Goal: Check status: Check status

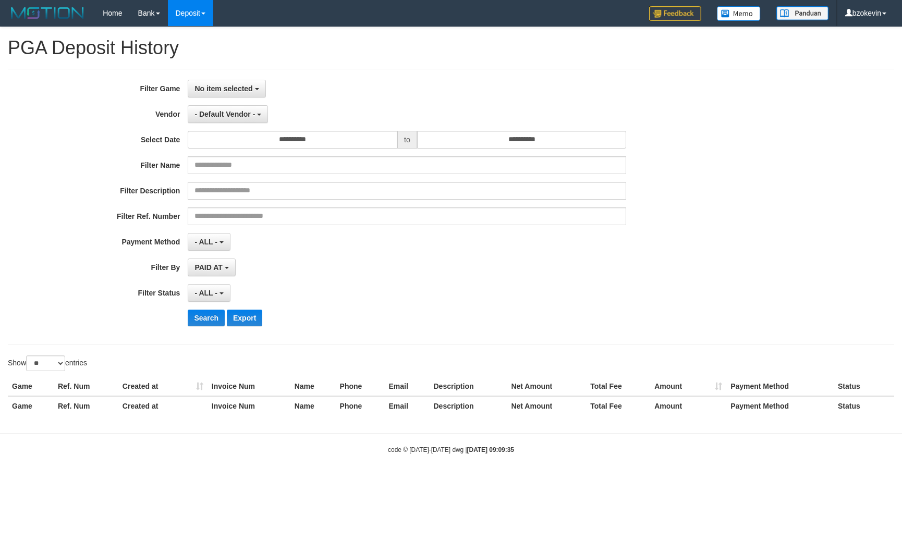
select select "**********"
select select "**"
click at [221, 83] on button "No item selected" at bounding box center [227, 89] width 78 height 18
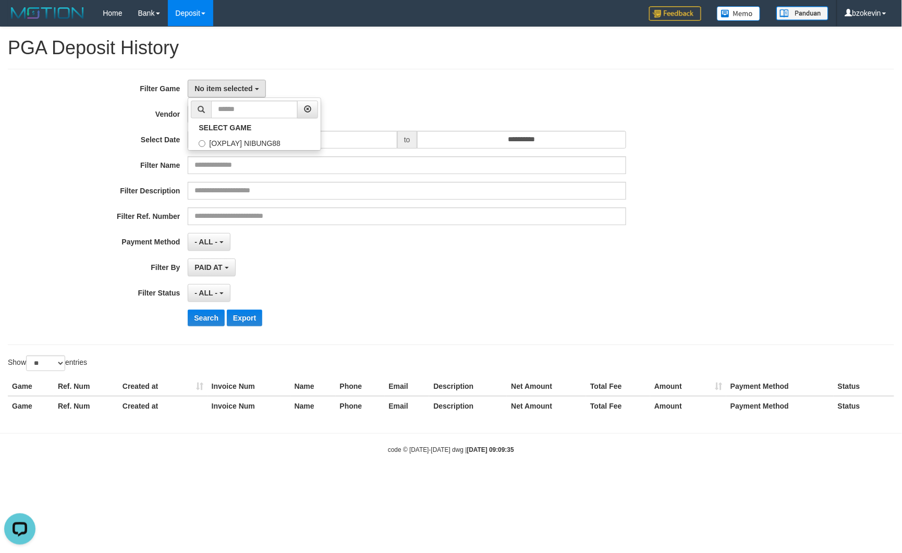
click at [397, 89] on div "No item selected SELECT GAME [OXPLAY] NIBUNG88" at bounding box center [407, 89] width 438 height 18
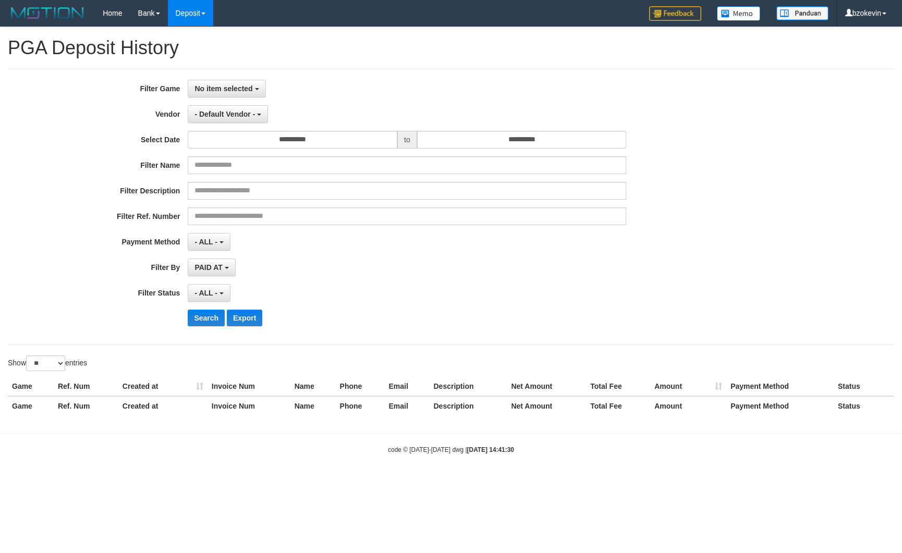
select select
select select "**"
click at [232, 87] on span "No item selected" at bounding box center [223, 88] width 58 height 8
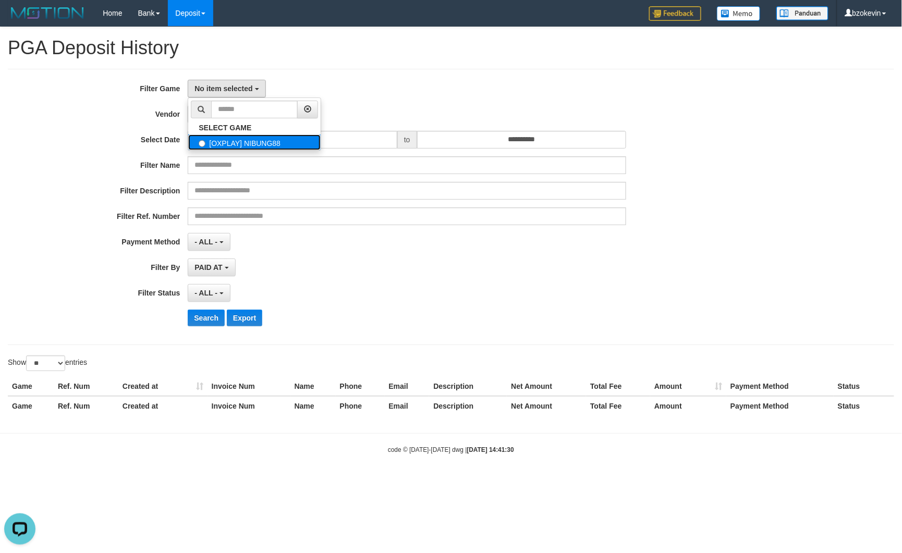
click at [232, 140] on label "[OXPLAY] NIBUNG88" at bounding box center [254, 142] width 132 height 16
select select "****"
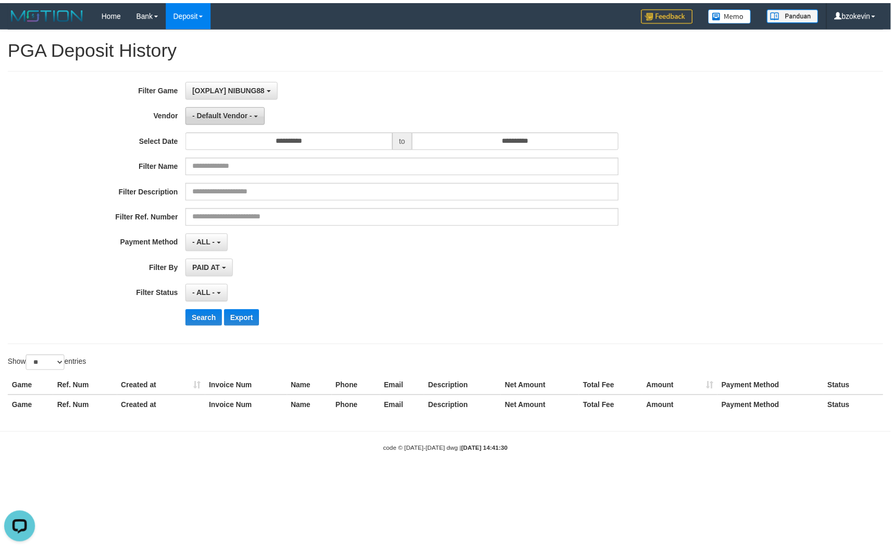
scroll to position [9, 0]
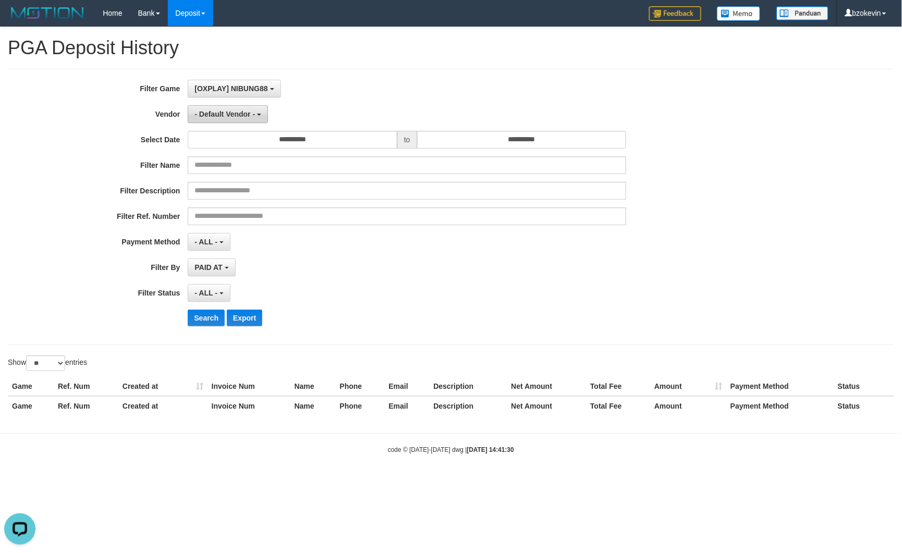
click at [257, 113] on button "- Default Vendor -" at bounding box center [228, 114] width 80 height 18
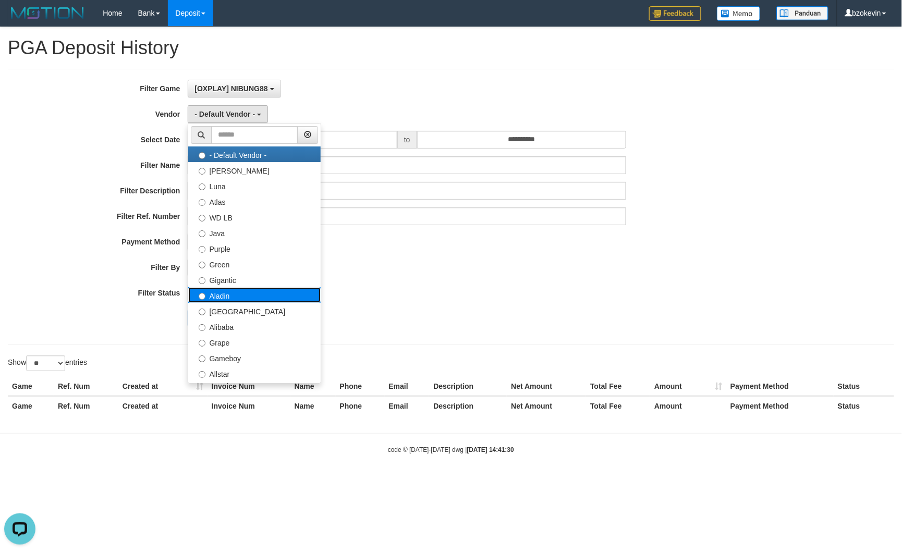
click at [241, 293] on label "Aladin" at bounding box center [254, 295] width 132 height 16
select select "**********"
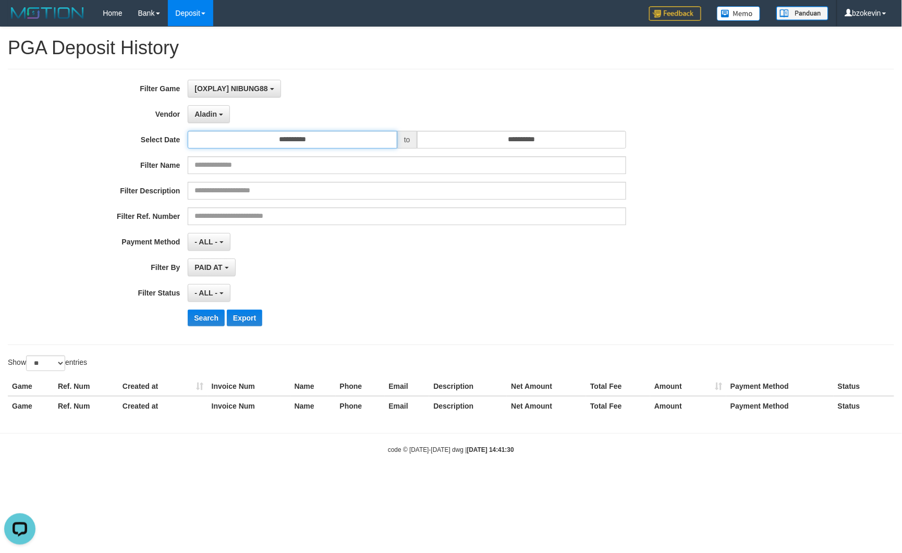
click at [251, 141] on input "**********" at bounding box center [293, 140] width 210 height 18
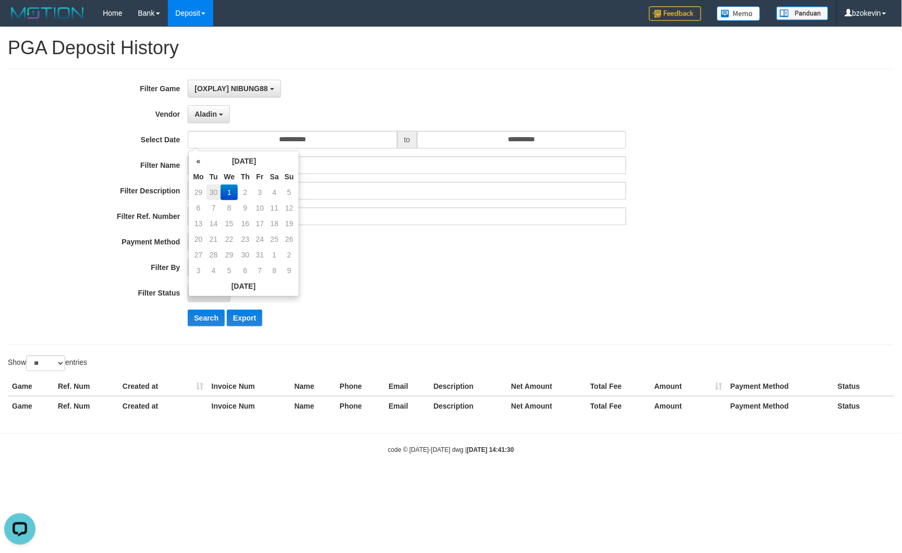
click at [216, 194] on td "30" at bounding box center [213, 192] width 15 height 16
click at [511, 134] on input "**********" at bounding box center [522, 140] width 210 height 18
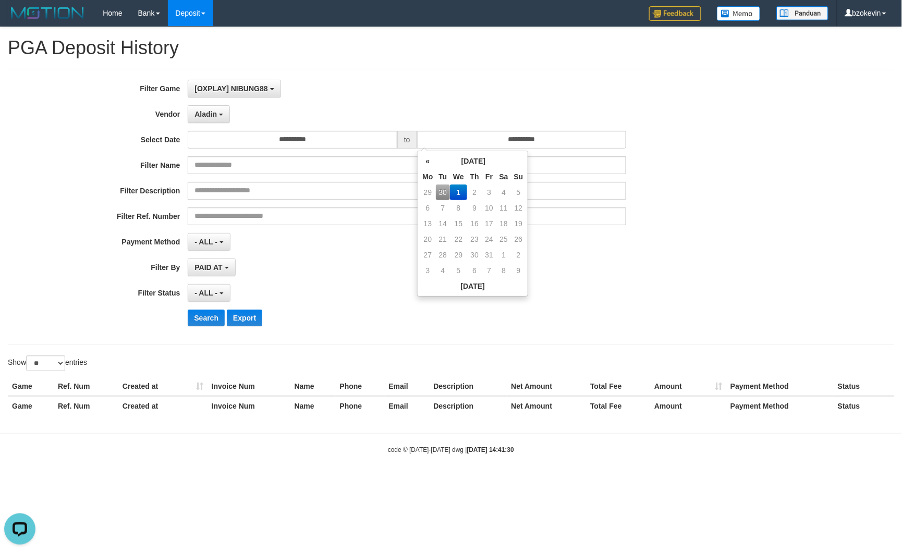
click at [459, 193] on td "1" at bounding box center [458, 192] width 17 height 16
drag, startPoint x: 278, startPoint y: 136, endPoint x: 274, endPoint y: 146, distance: 11.4
click at [278, 136] on input "**********" at bounding box center [293, 140] width 210 height 18
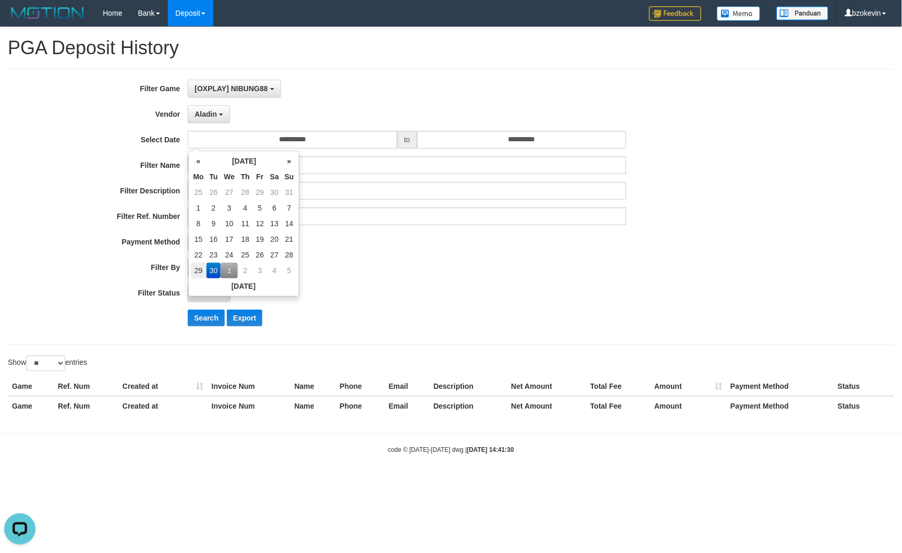
click at [205, 267] on td "29" at bounding box center [199, 271] width 16 height 16
type input "**********"
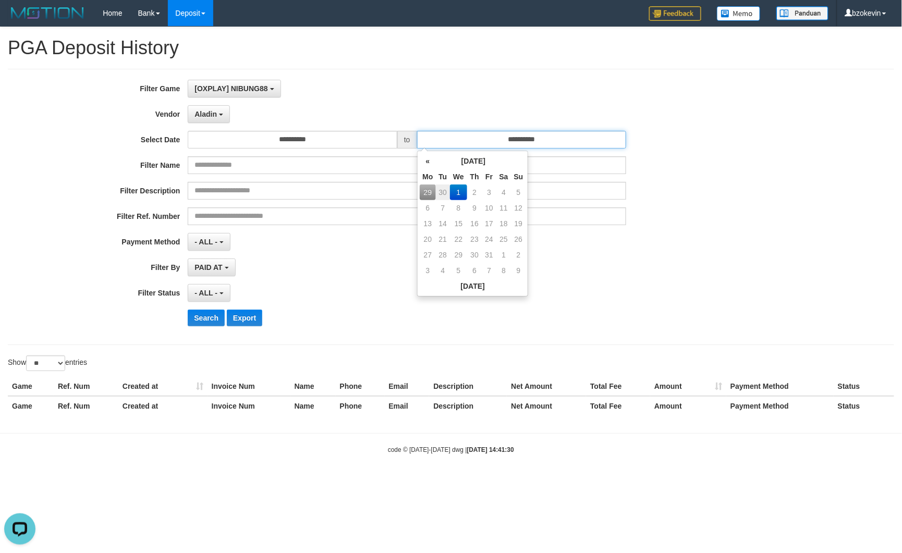
click at [469, 148] on input "**********" at bounding box center [522, 140] width 210 height 18
click at [455, 192] on td "1" at bounding box center [458, 192] width 17 height 16
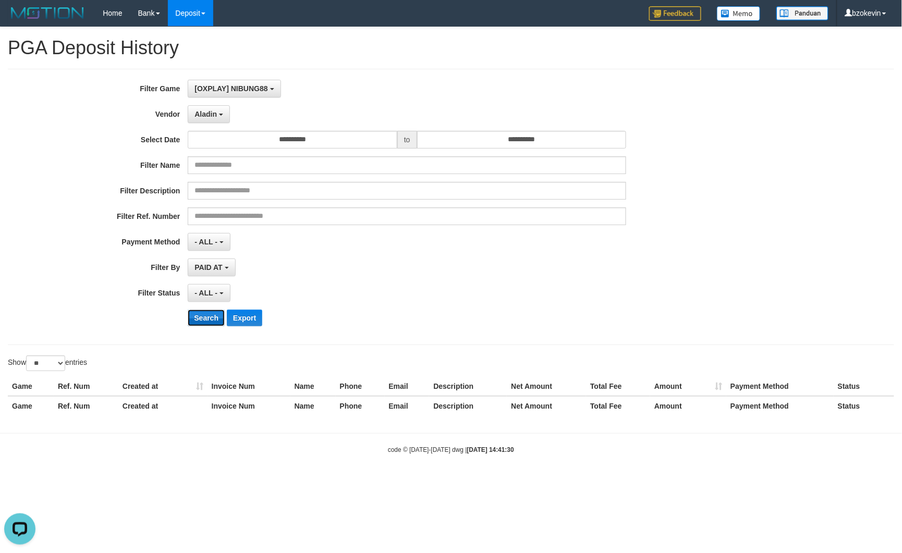
click at [215, 312] on button "Search" at bounding box center [206, 318] width 37 height 17
click at [215, 314] on button "Search" at bounding box center [206, 318] width 37 height 17
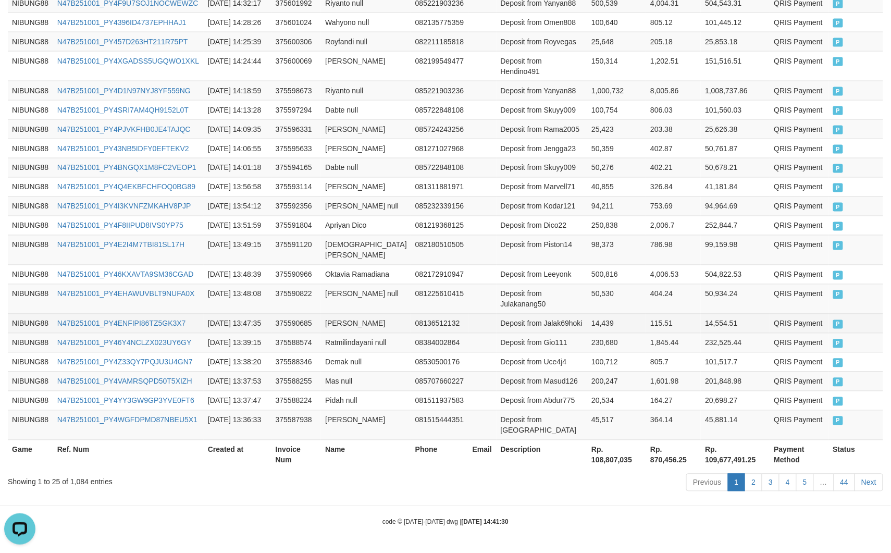
scroll to position [716, 0]
click at [587, 458] on th "Rp. 108,807,035" at bounding box center [616, 455] width 59 height 30
copy th "108,807,035"
click at [587, 458] on th "Rp. 108,807,035" at bounding box center [616, 455] width 59 height 30
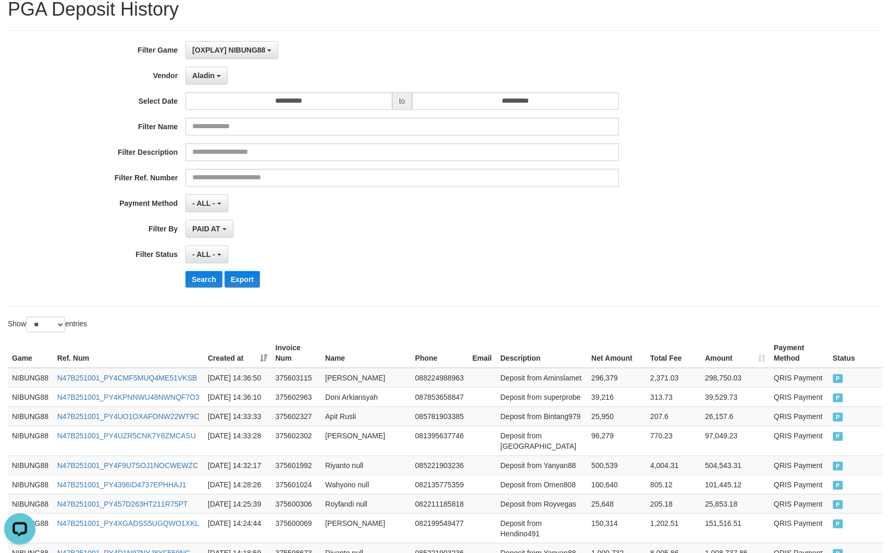
scroll to position [21, 0]
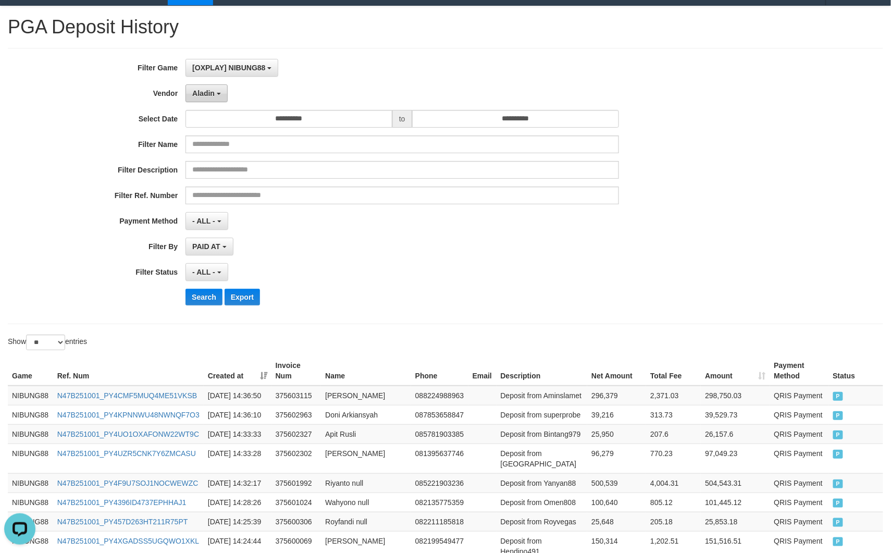
click at [207, 88] on button "Aladin" at bounding box center [207, 93] width 42 height 18
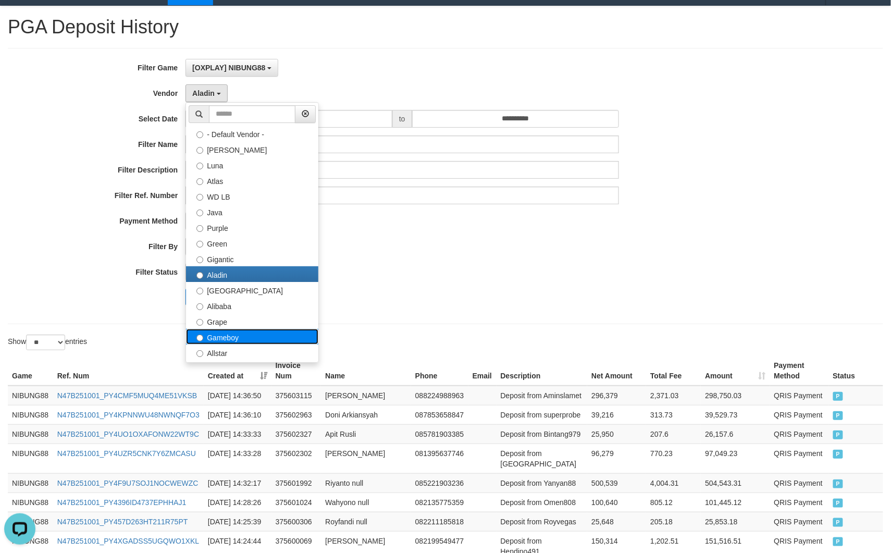
click at [227, 341] on label "Gameboy" at bounding box center [252, 337] width 132 height 16
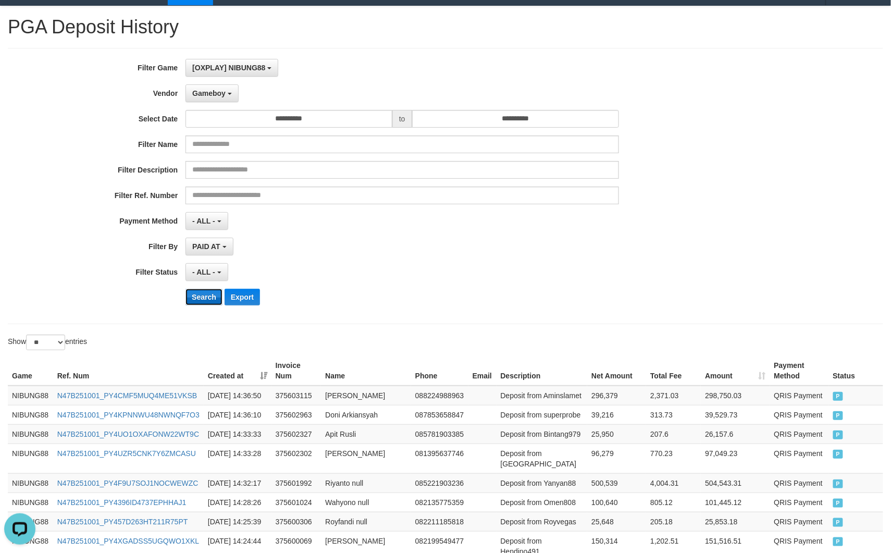
click at [199, 299] on button "Search" at bounding box center [204, 297] width 37 height 17
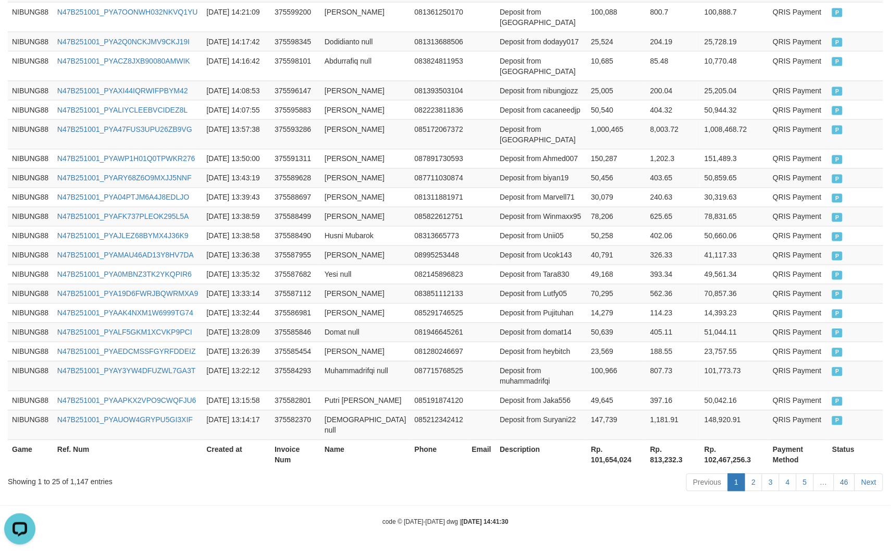
scroll to position [716, 0]
click at [592, 468] on th "Rp. 101,654,024" at bounding box center [616, 455] width 59 height 30
click at [596, 467] on th "Rp. 101,654,024" at bounding box center [616, 455] width 59 height 30
click at [596, 463] on th "Rp. 101,654,024" at bounding box center [616, 455] width 59 height 30
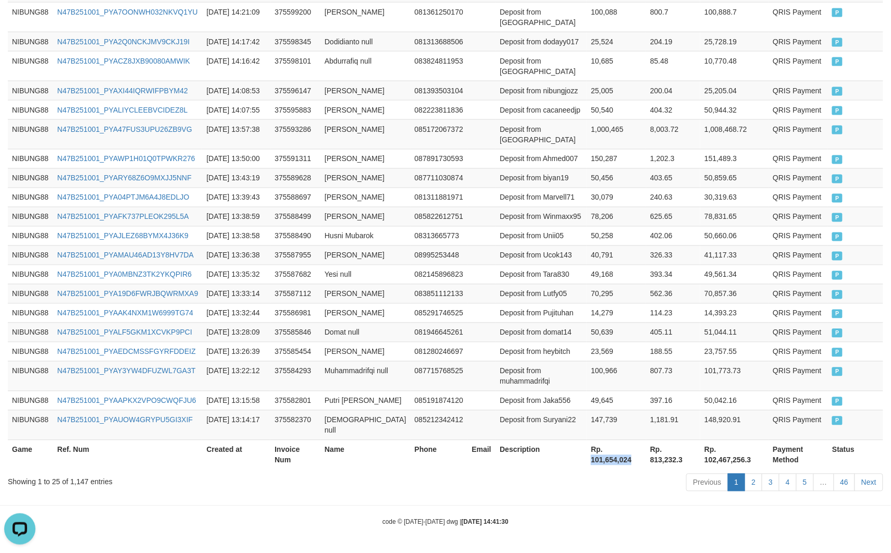
copy th "101,654,024"
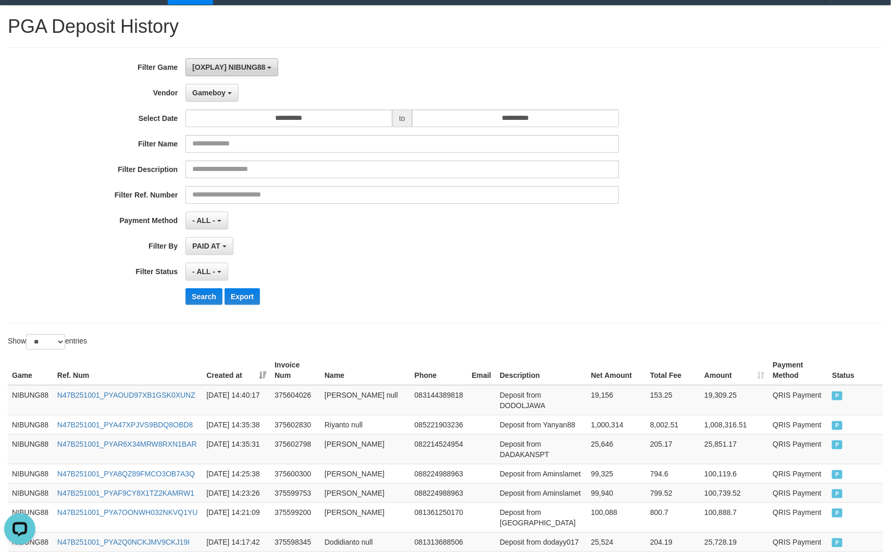
scroll to position [21, 0]
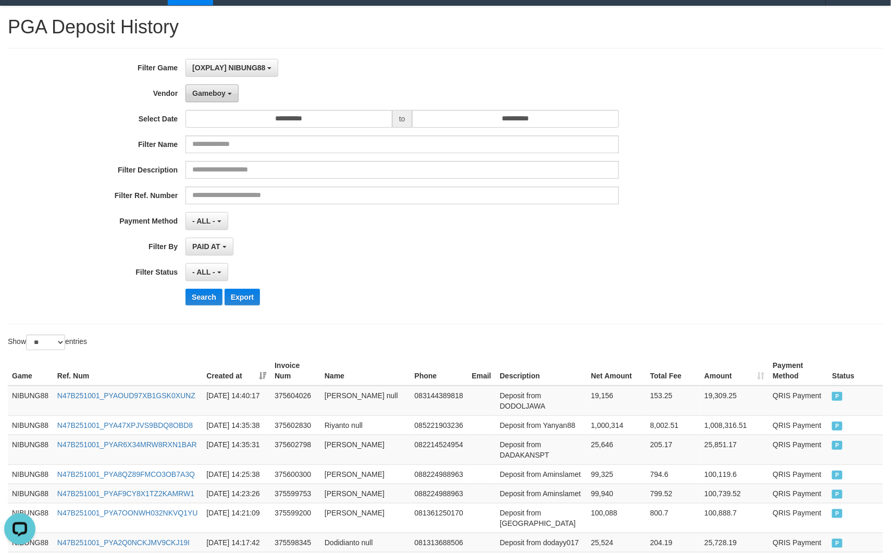
click at [215, 85] on button "Gameboy" at bounding box center [212, 93] width 53 height 18
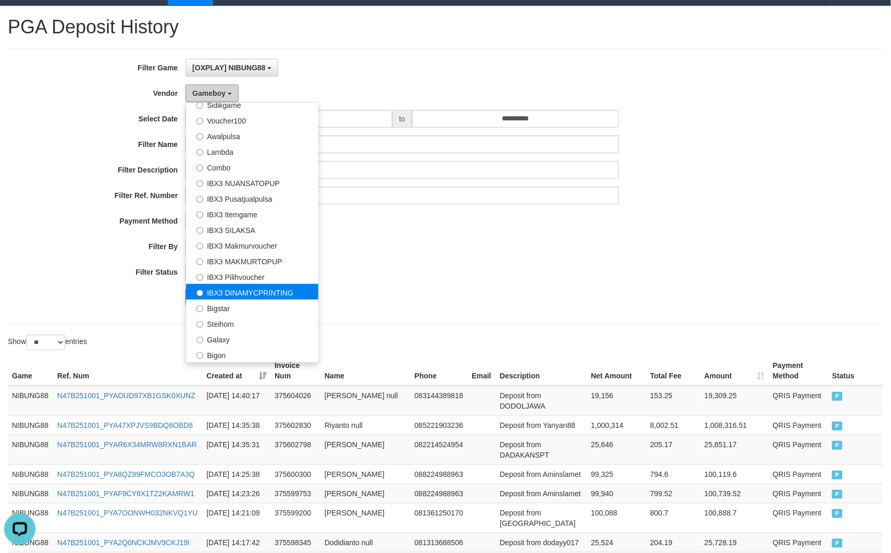
scroll to position [90, 0]
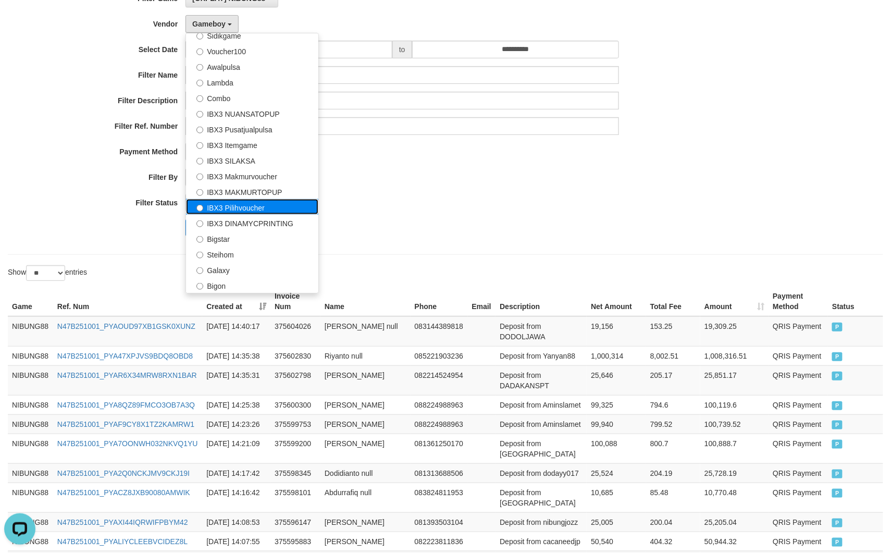
click at [243, 204] on label "IBX3 Pilihvoucher" at bounding box center [252, 207] width 132 height 16
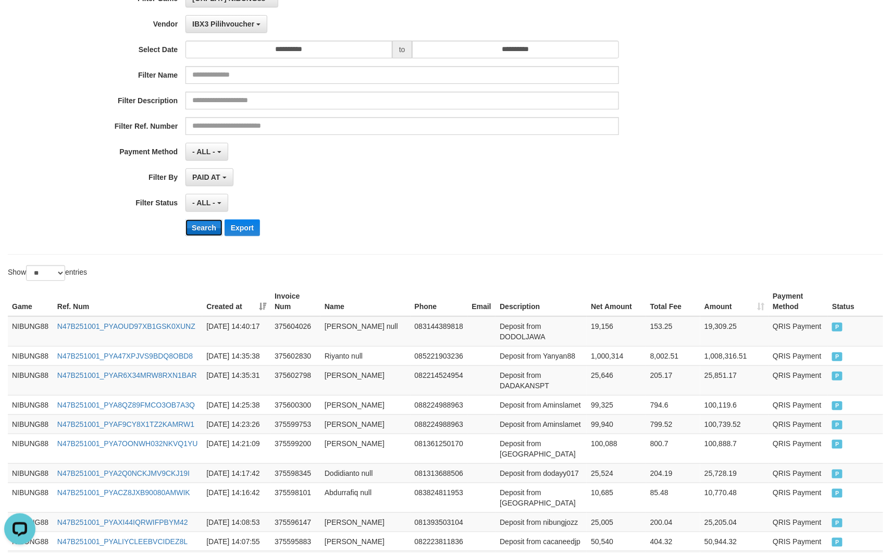
click at [201, 232] on button "Search" at bounding box center [204, 227] width 37 height 17
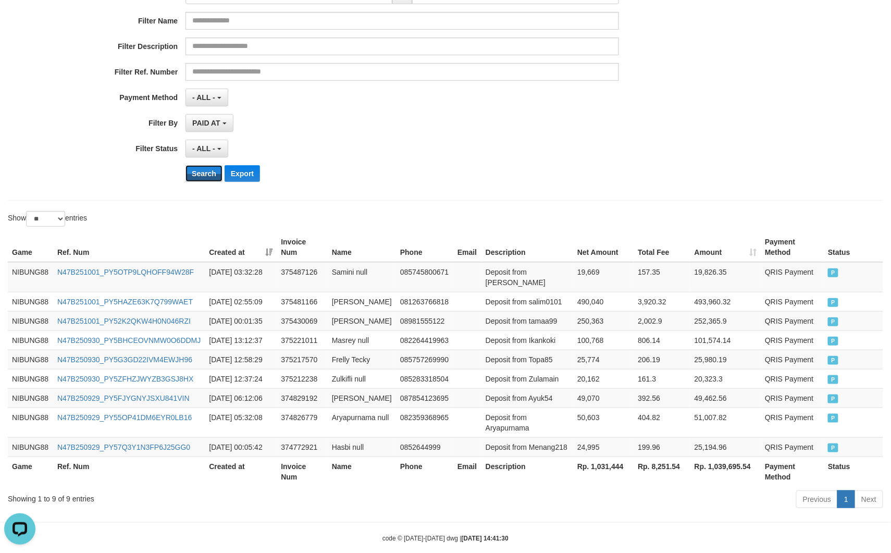
scroll to position [238, 0]
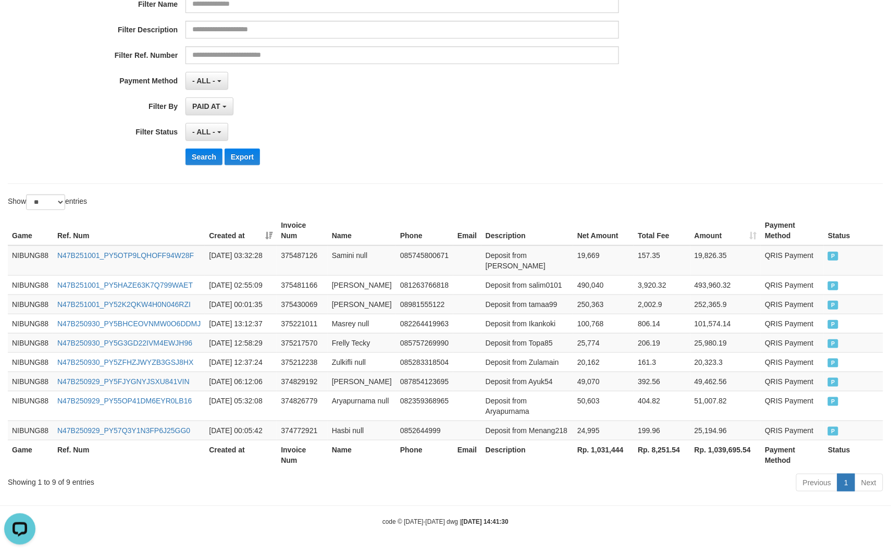
click at [603, 461] on th "Rp. 1,031,444" at bounding box center [603, 455] width 60 height 30
copy th "1,031,444"
click at [603, 461] on th "Rp. 1,031,444" at bounding box center [603, 455] width 60 height 30
copy th "Rp. 1,031,444"
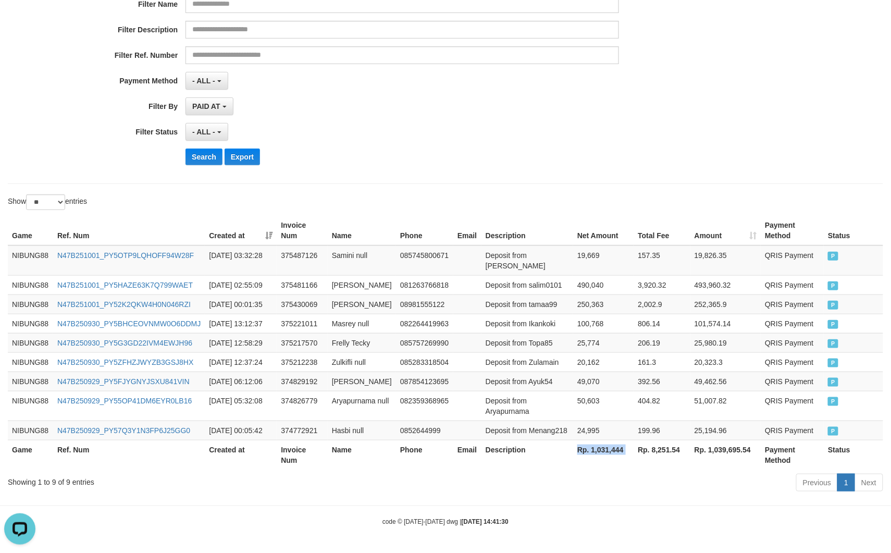
click at [602, 456] on th "Rp. 1,031,444" at bounding box center [603, 455] width 60 height 30
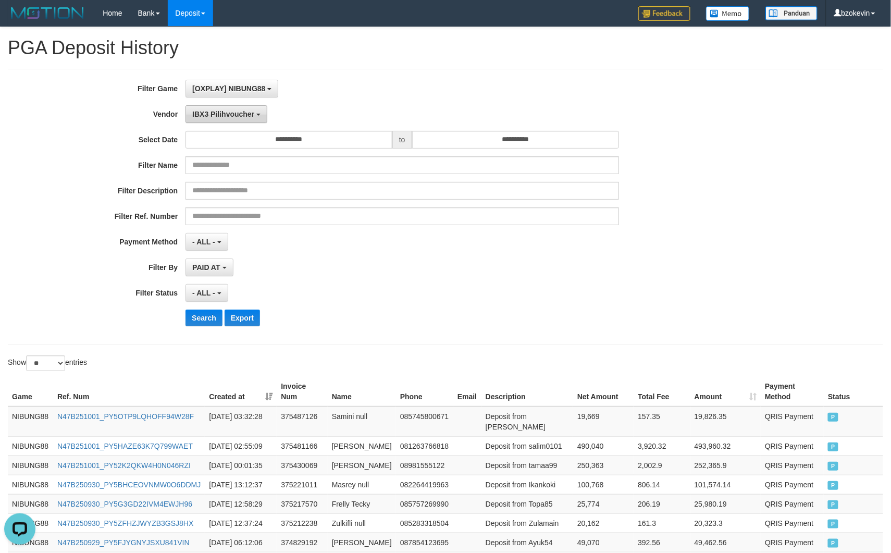
click at [210, 111] on span "IBX3 Pilihvoucher" at bounding box center [223, 114] width 62 height 8
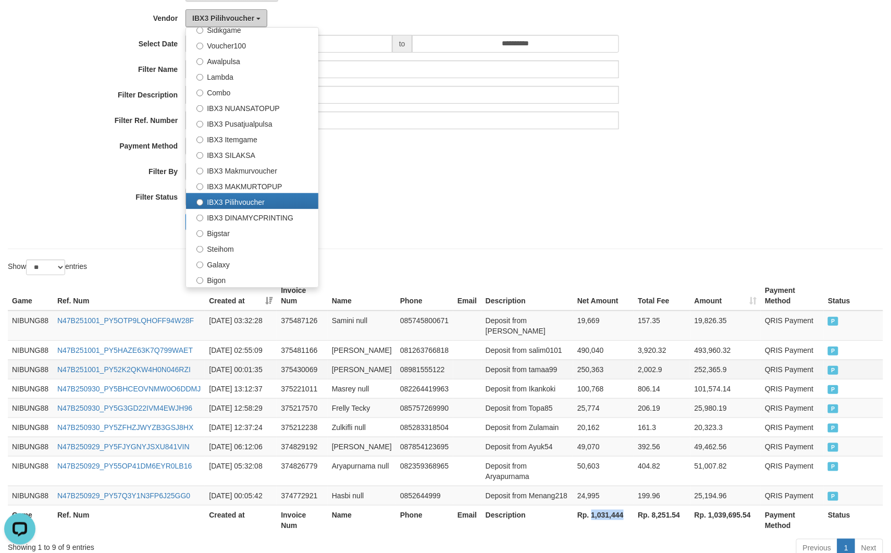
scroll to position [238, 0]
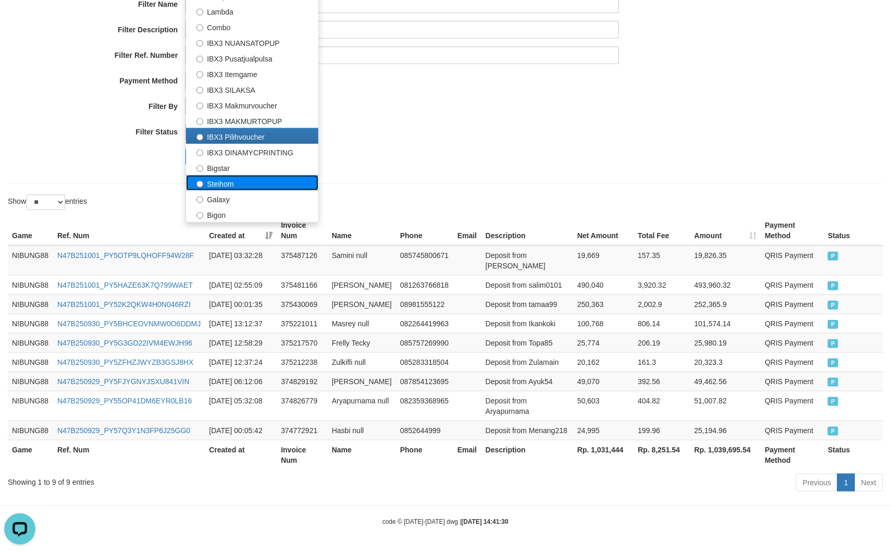
click at [226, 175] on label "Steihom" at bounding box center [252, 183] width 132 height 16
select select "**********"
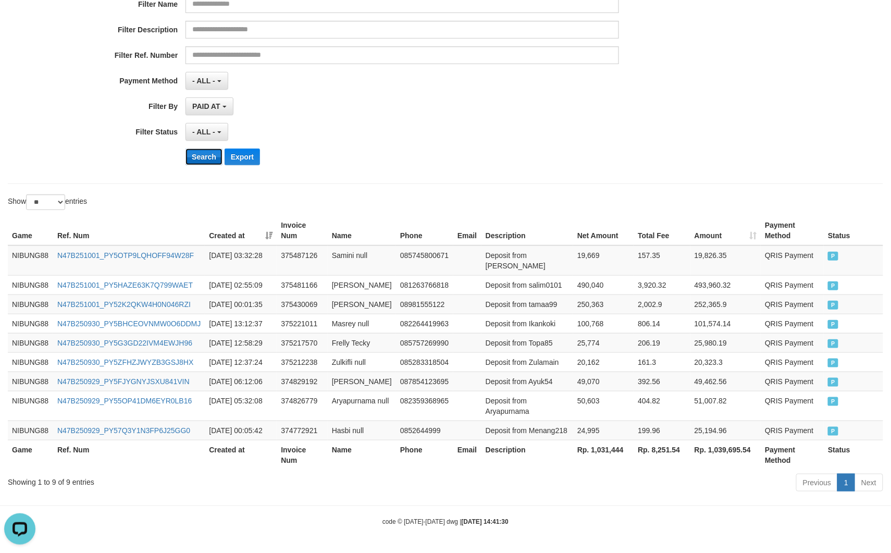
click at [201, 149] on button "Search" at bounding box center [204, 157] width 37 height 17
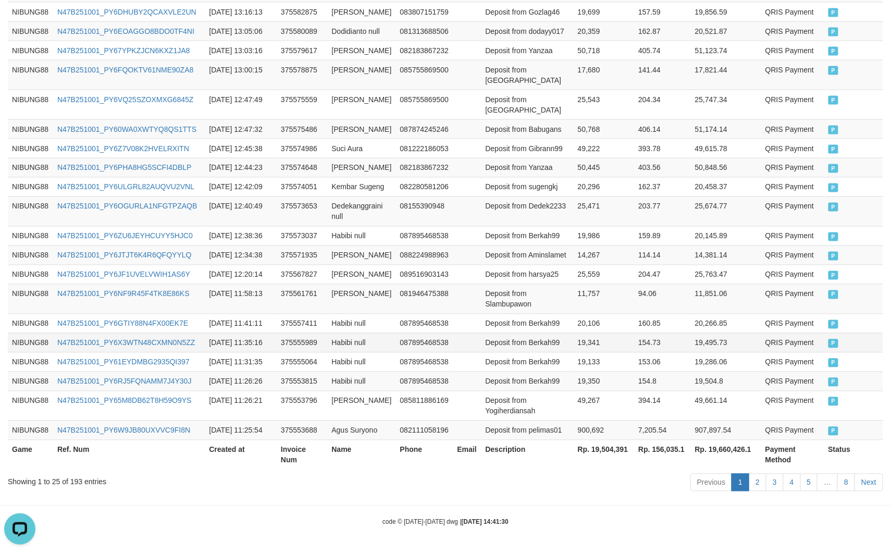
scroll to position [716, 0]
click at [606, 449] on th "Rp. 19,504,391" at bounding box center [604, 455] width 60 height 30
copy th "19,504,391"
click at [606, 449] on th "Rp. 19,504,391" at bounding box center [604, 455] width 60 height 30
click at [445, 333] on td "087895468538" at bounding box center [424, 342] width 57 height 19
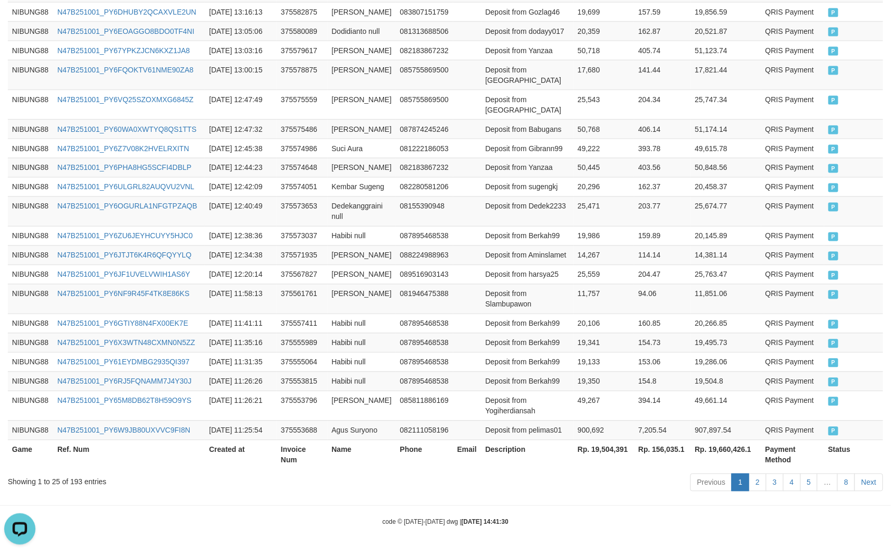
scroll to position [438, 0]
